Goal: Register for event/course

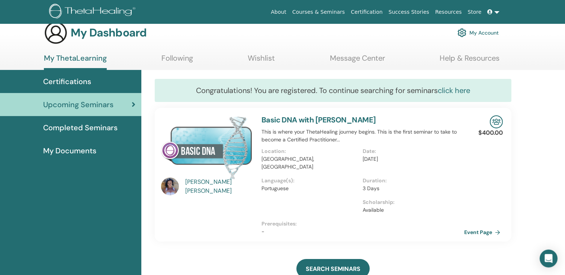
click at [450, 90] on link "click here" at bounding box center [454, 91] width 32 height 10
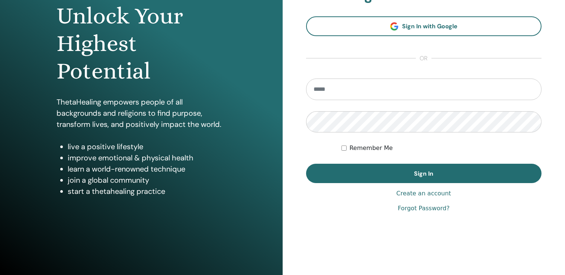
scroll to position [82, 0]
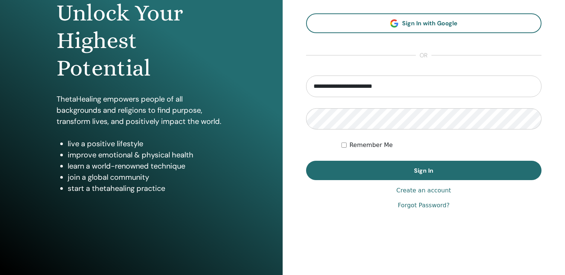
type input "**********"
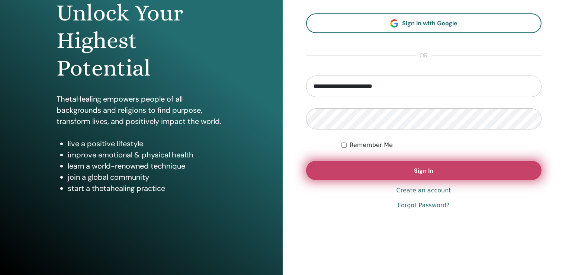
click at [391, 168] on button "Sign In" at bounding box center [424, 170] width 236 height 19
